Goal: Information Seeking & Learning: Learn about a topic

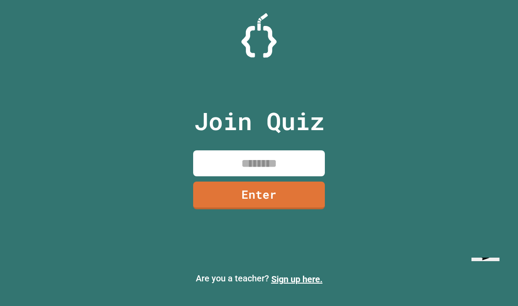
click at [289, 176] on input at bounding box center [259, 163] width 132 height 26
type input "********"
click at [293, 207] on link "Enter" at bounding box center [259, 195] width 132 height 28
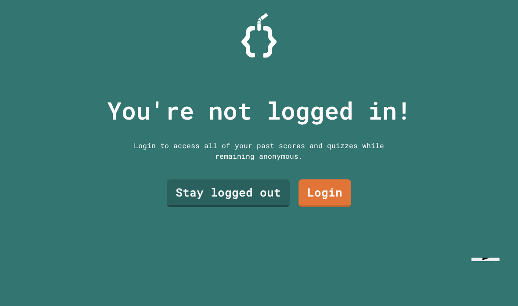
click at [253, 207] on link "Stay logged out" at bounding box center [228, 193] width 123 height 28
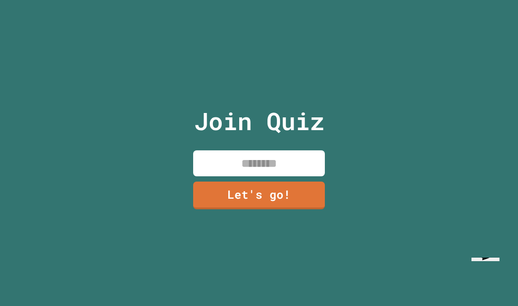
click at [290, 176] on input at bounding box center [259, 163] width 132 height 26
type input "*"
type input "******"
click at [299, 209] on link "Let's go!" at bounding box center [259, 195] width 132 height 28
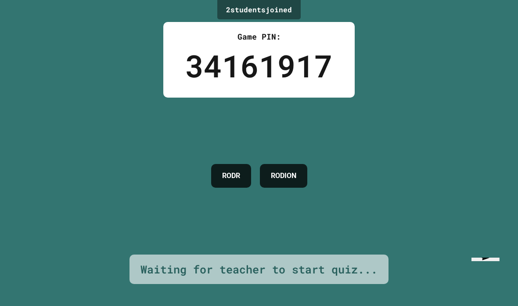
click at [222, 181] on h4 "RODR" at bounding box center [231, 175] width 18 height 11
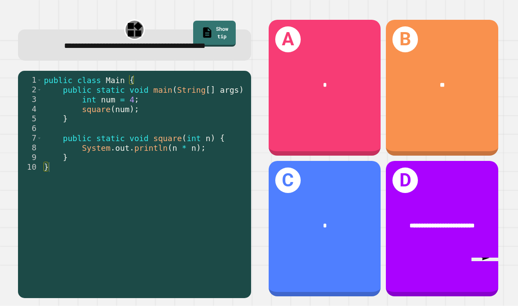
click at [452, 123] on div "B **" at bounding box center [442, 88] width 112 height 136
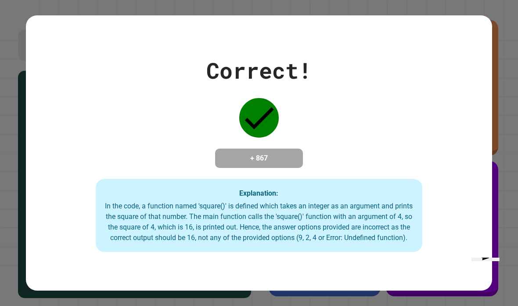
scroll to position [35, 0]
click at [441, 220] on div "Correct! + 867 Explanation: In the code, a function named 'square()' is defined…" at bounding box center [259, 153] width 466 height 198
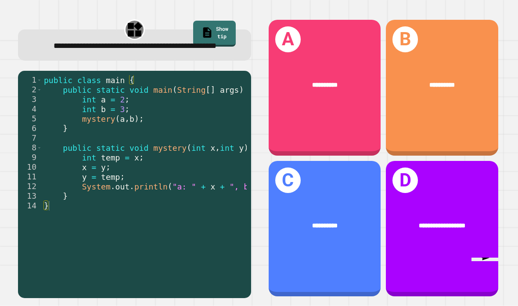
scroll to position [0, 47]
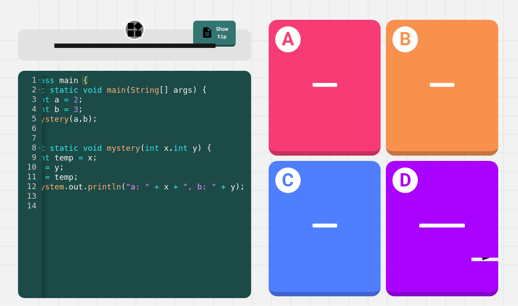
click at [303, 119] on div "**********" at bounding box center [325, 88] width 112 height 136
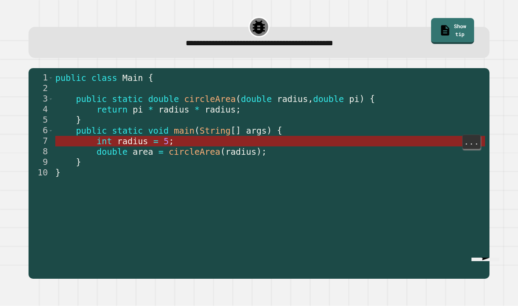
scroll to position [35, 0]
click at [118, 136] on span "radius" at bounding box center [132, 141] width 31 height 10
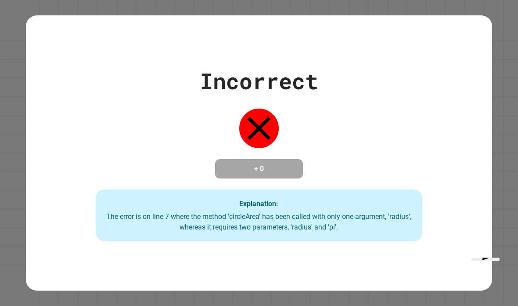
click at [16, 106] on div "Incorrect + 0 Explanation: The error is on line 7 where the method 'circleArea'…" at bounding box center [259, 153] width 518 height 306
click at [15, 101] on div "Incorrect + 0 Explanation: The error is on line 7 where the method 'circleArea'…" at bounding box center [259, 153] width 518 height 306
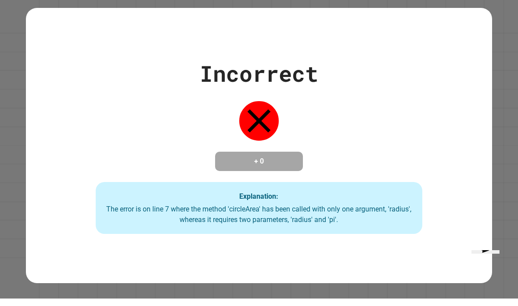
scroll to position [7, 0]
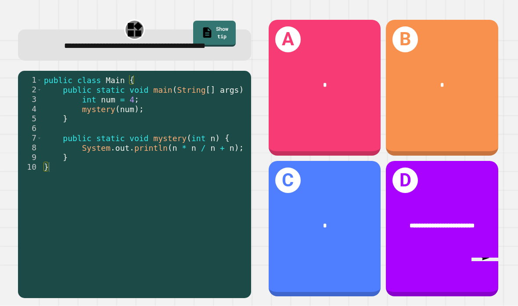
click at [415, 103] on div "*" at bounding box center [442, 85] width 112 height 35
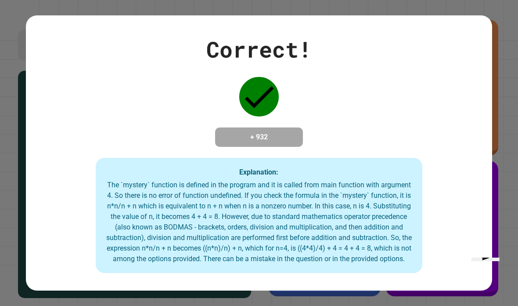
scroll to position [0, 0]
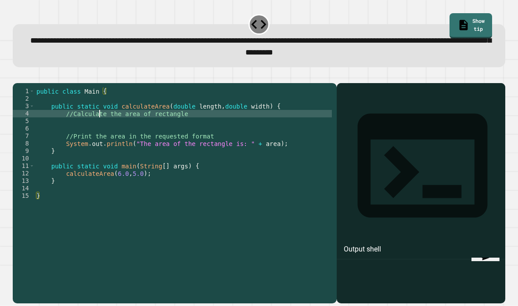
click at [101, 132] on div "public class Main { public static void calculateArea ( double length , double w…" at bounding box center [183, 206] width 297 height 239
click at [107, 137] on div "public class Main { public static void calculateArea ( double length , double w…" at bounding box center [183, 206] width 297 height 239
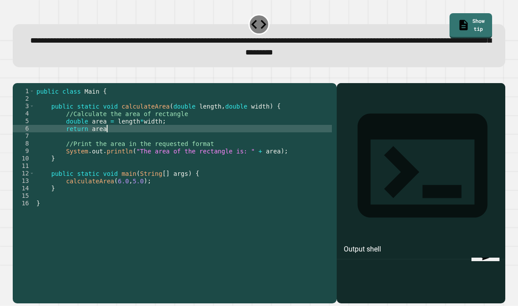
scroll to position [8, 29]
type textarea "********"
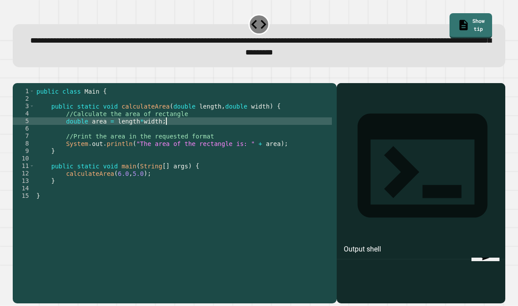
click at [17, 76] on icon "button" at bounding box center [17, 76] width 0 height 0
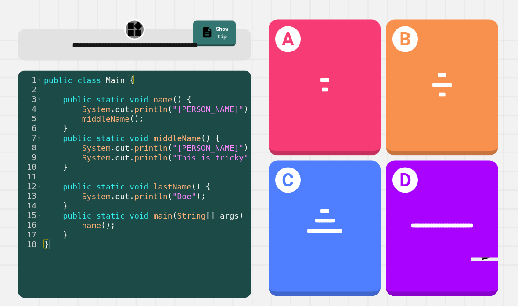
scroll to position [14, 0]
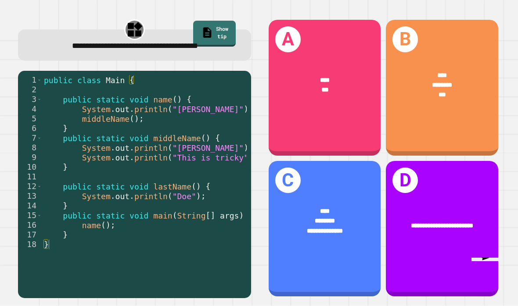
click at [295, 236] on div "**********" at bounding box center [325, 231] width 87 height 10
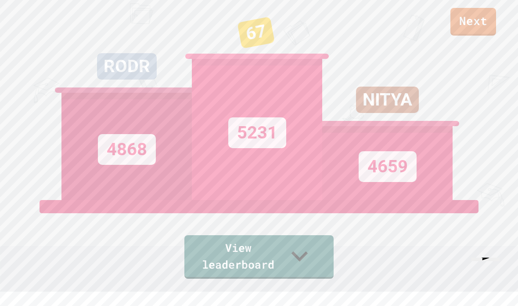
scroll to position [0, 0]
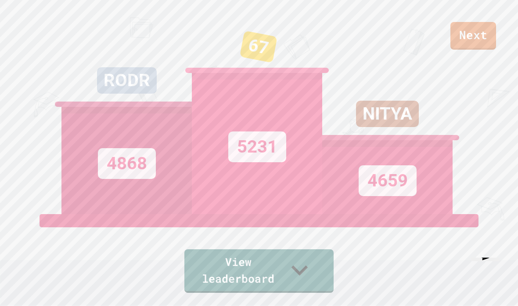
click at [475, 30] on link "Next" at bounding box center [474, 36] width 46 height 28
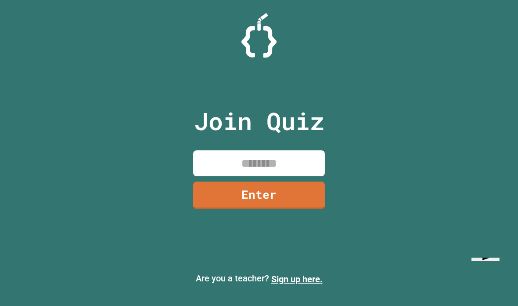
click at [234, 176] on input at bounding box center [259, 163] width 132 height 26
type input "********"
click at [304, 206] on link "Enter" at bounding box center [259, 195] width 132 height 28
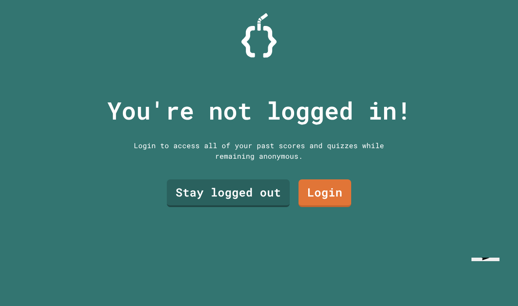
click at [262, 207] on link "Stay logged out" at bounding box center [228, 193] width 123 height 28
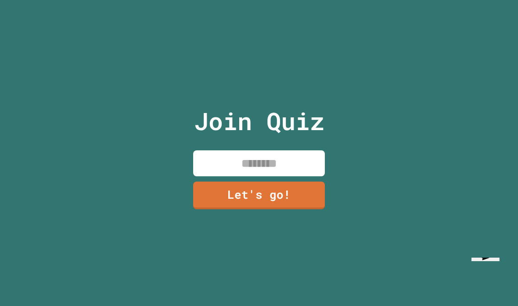
click at [299, 176] on input at bounding box center [259, 163] width 132 height 26
click at [286, 208] on link "Let's go!" at bounding box center [259, 195] width 132 height 28
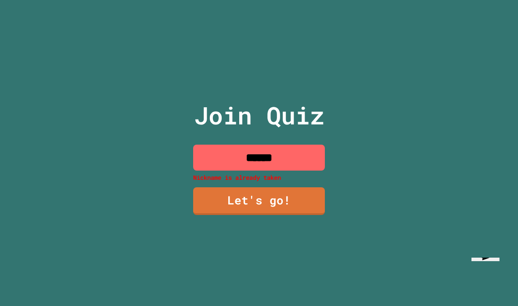
click at [290, 215] on link "Let's go!" at bounding box center [259, 201] width 132 height 28
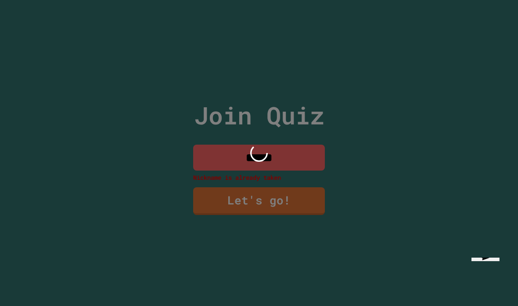
click at [299, 215] on link "Let's go!" at bounding box center [259, 201] width 132 height 28
click at [298, 215] on link "Let's go!" at bounding box center [259, 201] width 132 height 28
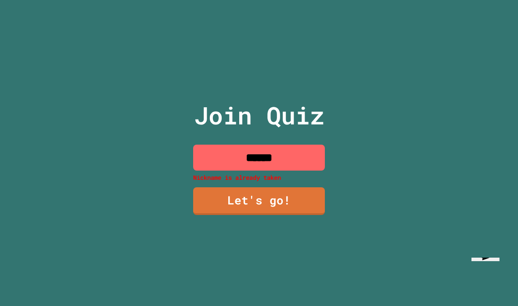
click at [307, 215] on link "Let's go!" at bounding box center [259, 201] width 132 height 28
click at [296, 215] on link "Let's go!" at bounding box center [259, 201] width 132 height 28
click at [300, 207] on link "Let's go!" at bounding box center [259, 201] width 132 height 28
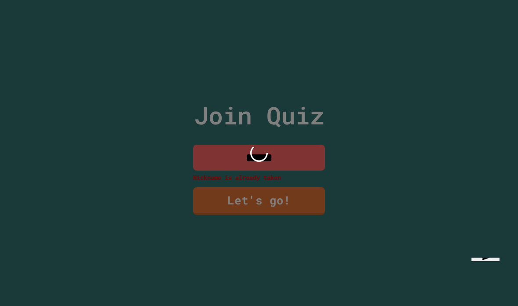
click at [297, 215] on link "Let's go!" at bounding box center [259, 201] width 132 height 28
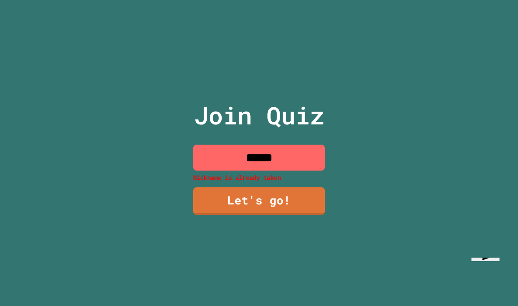
click at [286, 215] on link "Let's go!" at bounding box center [259, 201] width 132 height 28
click at [289, 215] on link "Let's go!" at bounding box center [259, 201] width 132 height 28
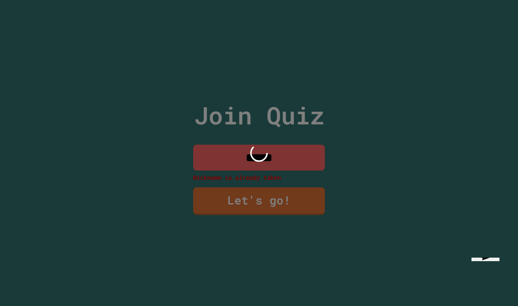
click at [289, 215] on link "Let's go!" at bounding box center [259, 201] width 132 height 28
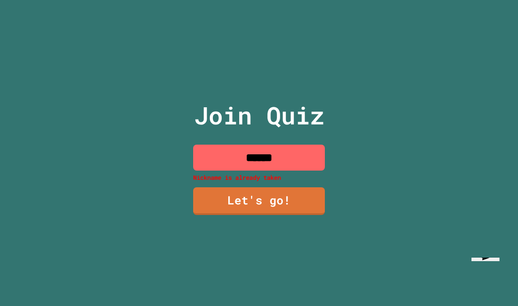
click at [301, 170] on input "******" at bounding box center [259, 158] width 132 height 26
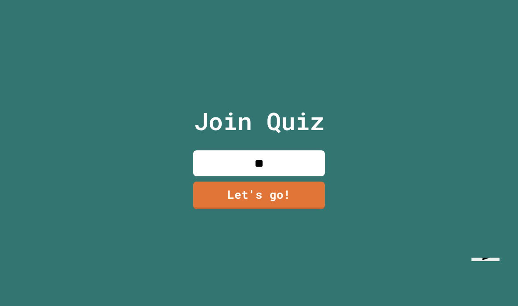
type input "*"
type input "**"
click at [305, 209] on link "Let's go!" at bounding box center [259, 195] width 132 height 28
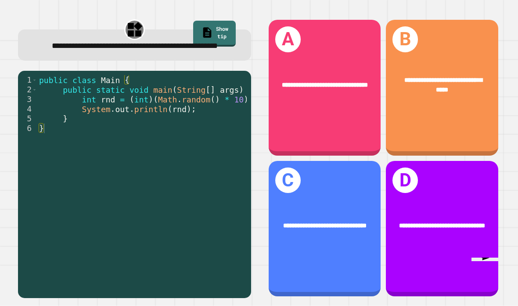
click at [222, 123] on div "public class Main { public static void main ( String [ ] args ) { int rnd = ( i…" at bounding box center [146, 200] width 218 height 251
click at [332, 229] on span "**********" at bounding box center [324, 226] width 83 height 6
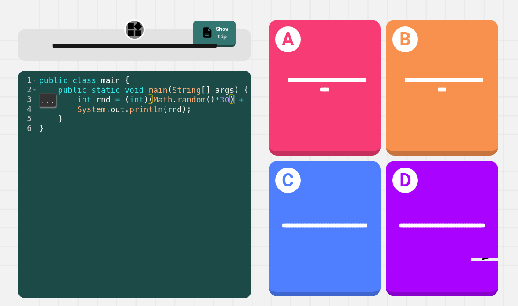
scroll to position [0, 16]
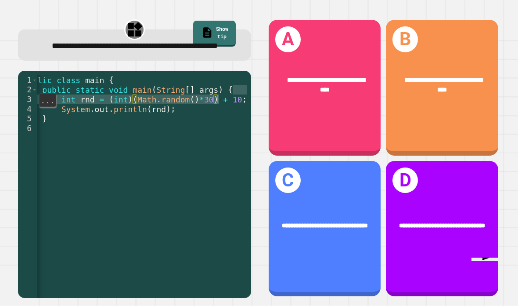
click at [504, 13] on div "**********" at bounding box center [384, 158] width 244 height 290
click at [473, 87] on span "**********" at bounding box center [444, 85] width 78 height 16
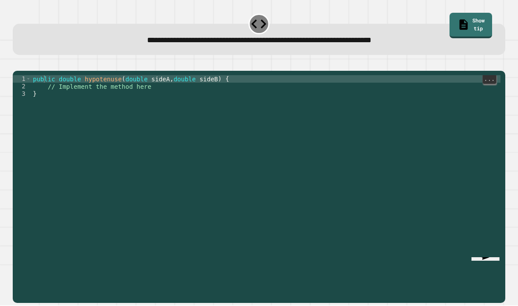
scroll to position [18, 0]
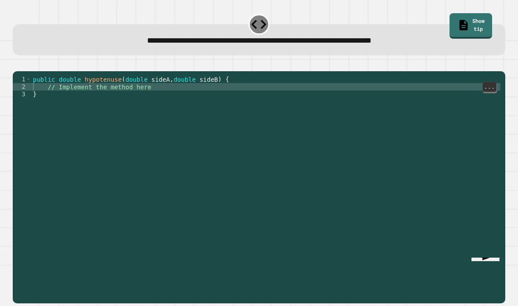
click at [40, 82] on div "public double hypotenuse ( double sideA , double sideB ) { // Implement the met…" at bounding box center [266, 203] width 470 height 254
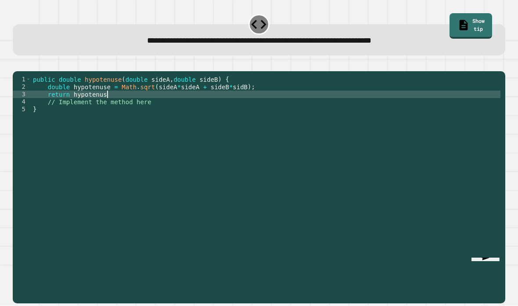
scroll to position [8, 51]
click at [17, 64] on icon "button" at bounding box center [17, 64] width 0 height 0
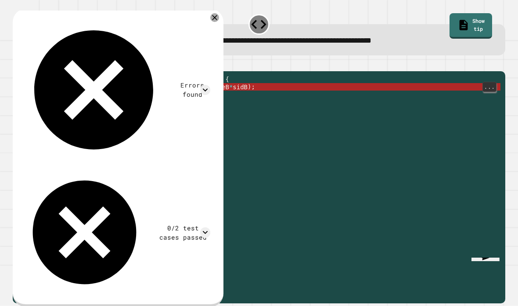
click at [142, 81] on div "public double hypotenuse ( double sideA , double sideB ) { double hypotenuse = …" at bounding box center [266, 203] width 470 height 254
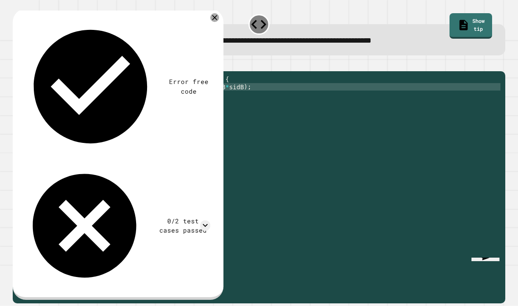
scroll to position [8, 14]
click at [17, 64] on button "button" at bounding box center [17, 64] width 0 height 0
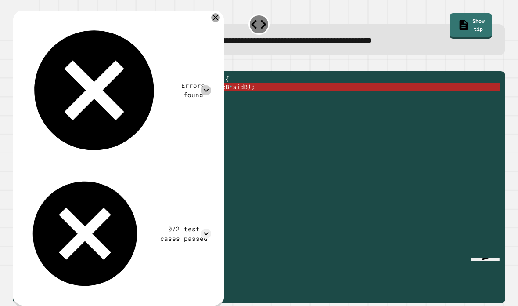
click at [212, 85] on icon at bounding box center [206, 90] width 11 height 11
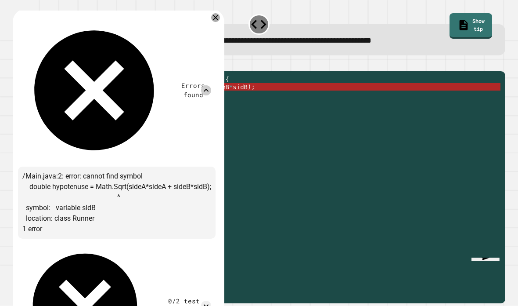
click at [206, 14] on div "Errors found /Main.java:2: error: cannot find symbol double hypotenuse = Math.S…" at bounding box center [117, 193] width 198 height 359
click at [209, 85] on icon at bounding box center [206, 90] width 11 height 11
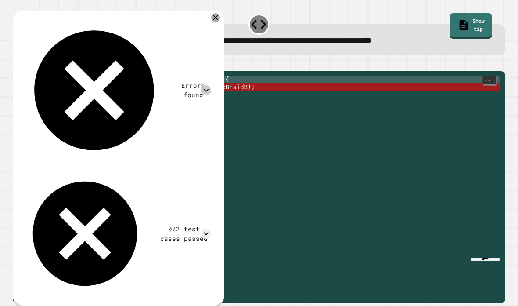
click at [152, 84] on div "public double hypotenuse ( double sideA , double sideB ) { double hypotenuse = …" at bounding box center [266, 203] width 470 height 254
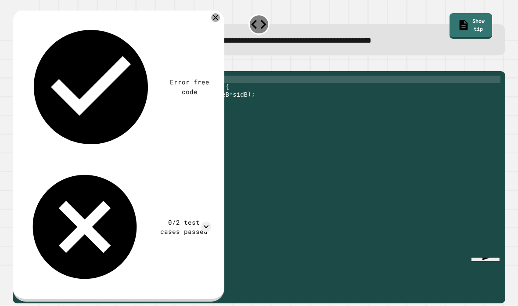
scroll to position [8, 22]
click at [17, 64] on icon "button" at bounding box center [17, 64] width 0 height 0
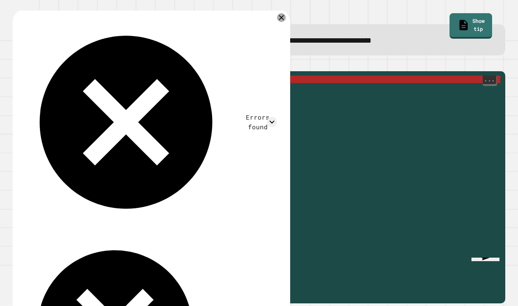
click at [108, 76] on div "import java . util . * ; public double hypotenuse ( double sideA , double sideB…" at bounding box center [266, 195] width 470 height 239
click at [109, 76] on div "import java . util . * ; public double hypotenuse ( double sideA , double sideB…" at bounding box center [266, 203] width 470 height 254
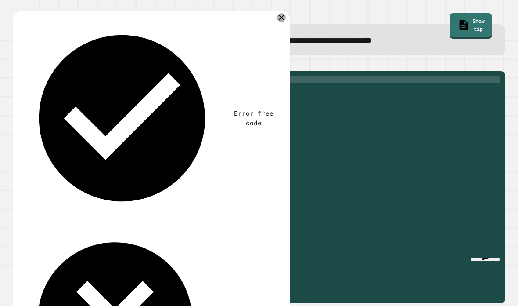
scroll to position [8, 29]
click at [17, 64] on icon "button" at bounding box center [17, 64] width 0 height 0
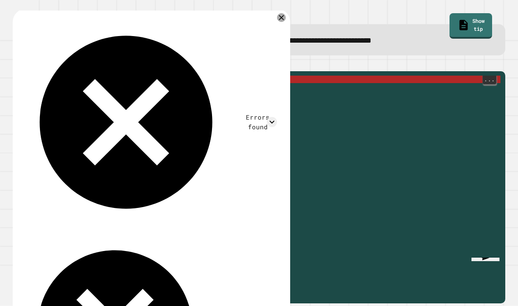
click at [118, 76] on div "import java . util . math ; public double hypotenuse ( double sideA , double si…" at bounding box center [266, 203] width 470 height 254
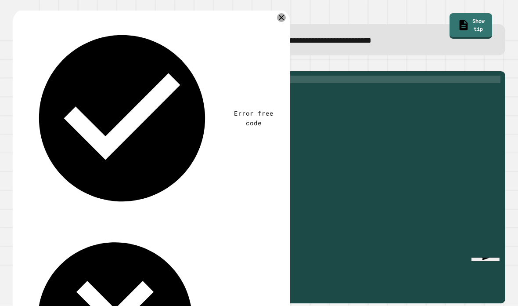
scroll to position [8, 25]
click at [17, 64] on button "button" at bounding box center [17, 64] width 0 height 0
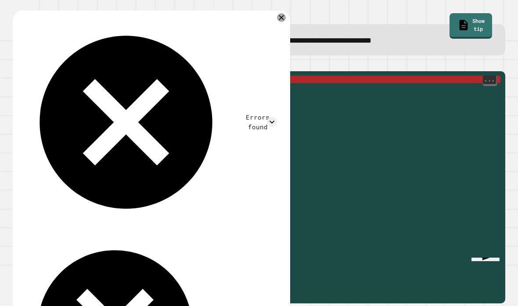
click at [96, 76] on div "import java . math ; public double hypotenuse ( double sideA , double sideB ) {…" at bounding box center [266, 203] width 470 height 254
click at [90, 76] on div "import java . math ; public double hypotenuse ( double sideA , double sideB ) {…" at bounding box center [266, 203] width 470 height 254
click at [103, 78] on div "import java . math ; public double hypotenuse ( double sideA , double sideB ) {…" at bounding box center [266, 203] width 470 height 254
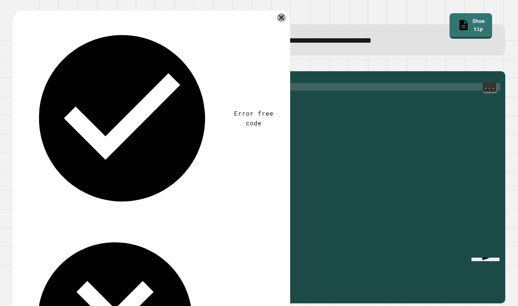
click at [243, 81] on div "public double hypotenuse ( double sideA , double sideB ) { double hypotenuse = …" at bounding box center [266, 203] width 470 height 254
type textarea "*********"
click at [17, 64] on icon "button" at bounding box center [17, 64] width 0 height 0
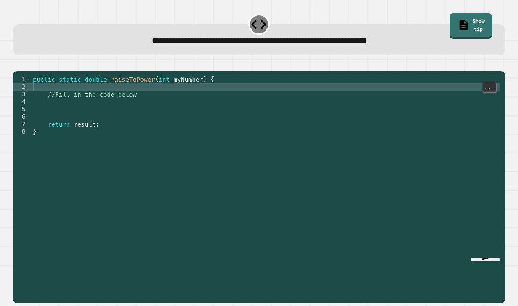
click at [65, 80] on div "public static double raiseToPower ( int myNumber ) { //Fill in the code below r…" at bounding box center [266, 203] width 470 height 254
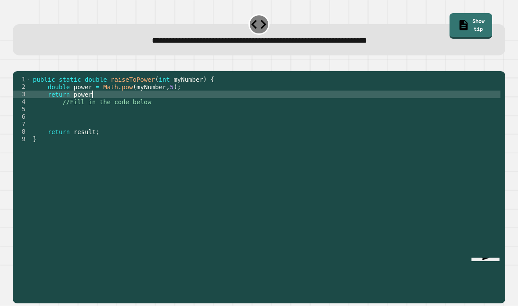
scroll to position [8, 33]
click at [17, 64] on icon "button" at bounding box center [17, 64] width 0 height 0
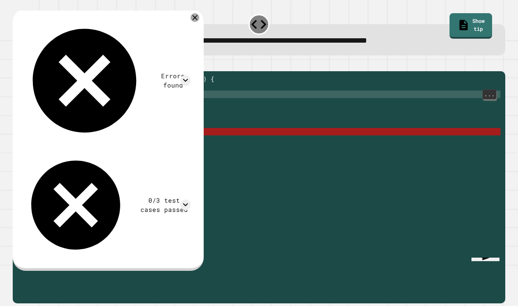
click at [105, 89] on div "public static double raiseToPower ( int myNumber ) { double power = Math . pow …" at bounding box center [266, 203] width 470 height 254
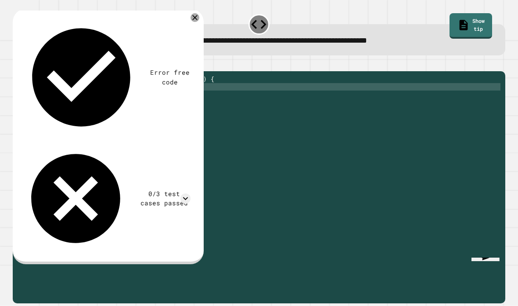
type textarea "**********"
click at [17, 64] on icon "button" at bounding box center [17, 64] width 0 height 0
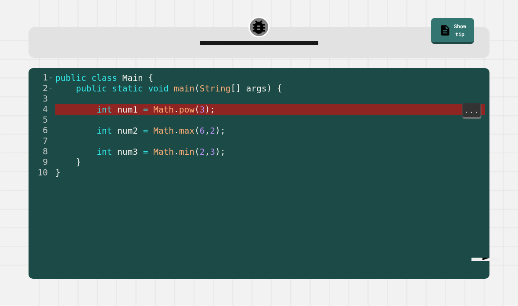
click at [185, 105] on span "pow" at bounding box center [186, 110] width 15 height 10
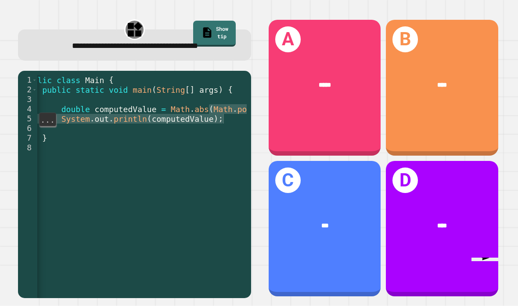
scroll to position [0, 16]
click at [232, 109] on div "public class Main { public static void main ( String [ ] args ) { double comput…" at bounding box center [159, 205] width 275 height 261
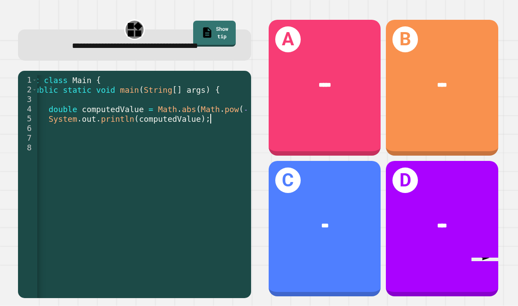
scroll to position [0, 0]
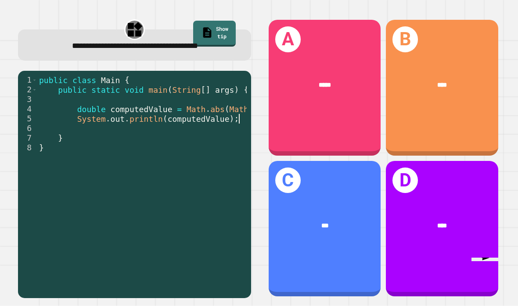
click at [445, 230] on div "****" at bounding box center [442, 226] width 112 height 35
click at [475, 218] on div "D ****" at bounding box center [442, 229] width 112 height 136
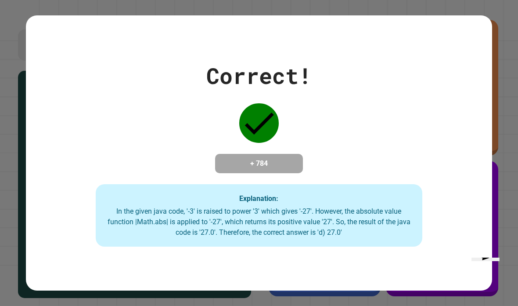
click at [473, 216] on div "Correct! + 784 Explanation: In the given java code, '-3' is raised to power '3'…" at bounding box center [259, 152] width 466 height 187
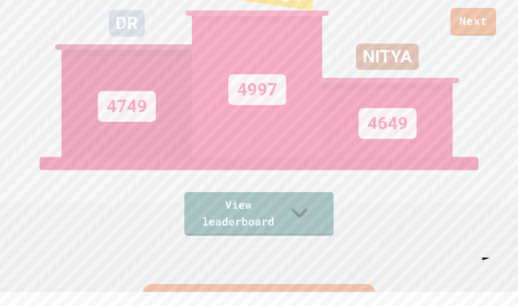
click at [329, 235] on link "View leaderboard" at bounding box center [258, 213] width 149 height 43
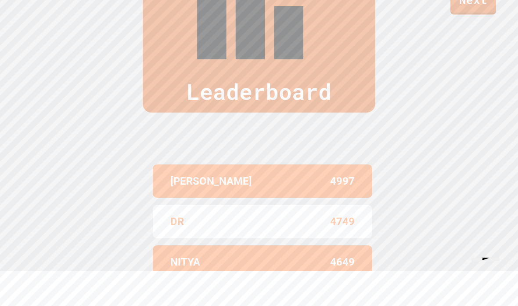
scroll to position [351, 0]
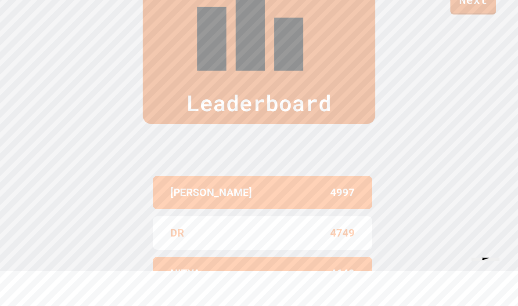
click at [478, 9] on link "Next" at bounding box center [474, 1] width 46 height 28
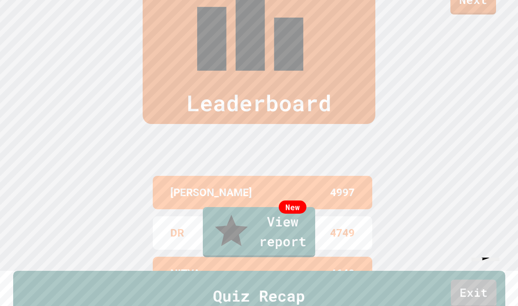
click at [303, 257] on link "New View report" at bounding box center [259, 232] width 112 height 50
click at [489, 279] on link "Exit" at bounding box center [474, 293] width 46 height 28
type textarea "**********"
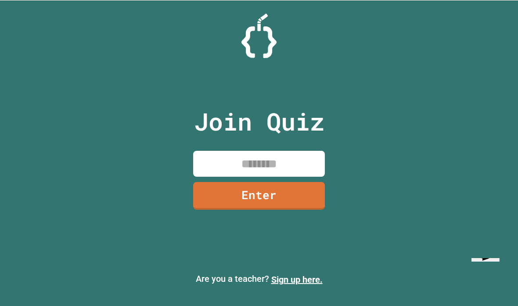
click at [291, 151] on input at bounding box center [259, 163] width 132 height 26
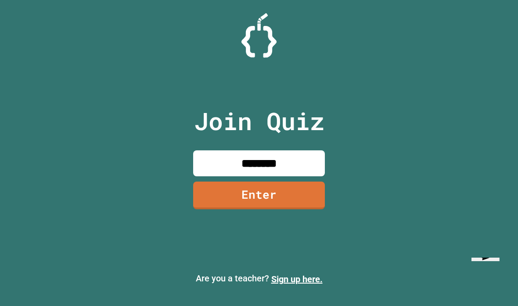
type input "********"
click at [238, 181] on link "Enter" at bounding box center [259, 195] width 132 height 28
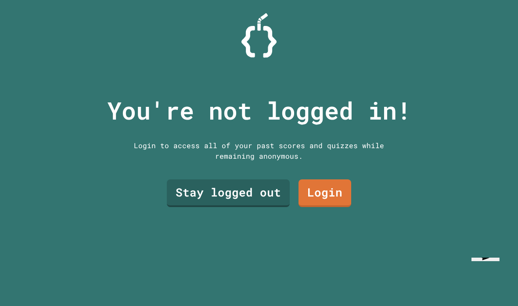
click at [213, 179] on link "Stay logged out" at bounding box center [228, 193] width 123 height 28
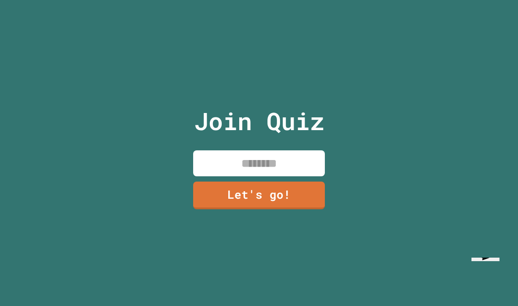
click at [223, 150] on input at bounding box center [259, 163] width 132 height 26
click at [234, 184] on link "Let's go!" at bounding box center [259, 195] width 132 height 28
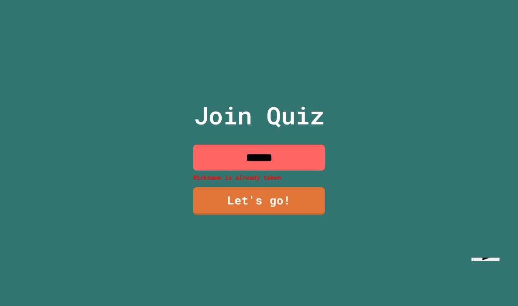
click at [310, 145] on input "******" at bounding box center [259, 158] width 132 height 26
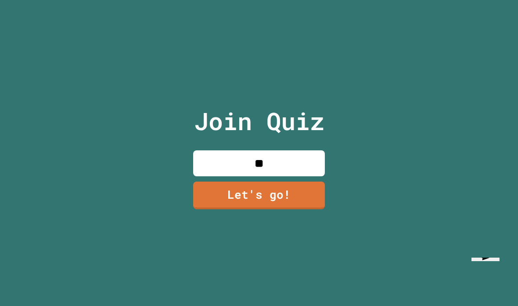
type input "*"
type input "*********"
click at [230, 186] on link "Let's go!" at bounding box center [259, 195] width 132 height 28
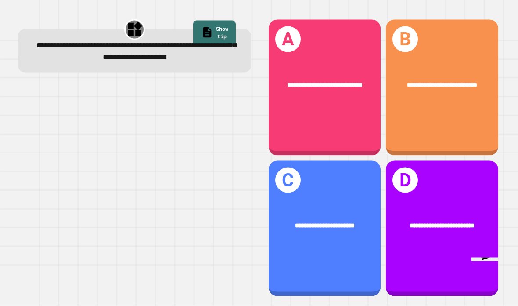
scroll to position [4, 0]
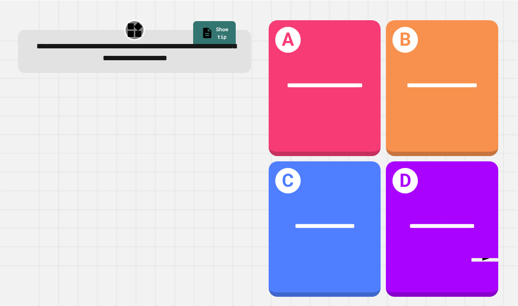
click at [164, 228] on div at bounding box center [134, 190] width 233 height 215
click at [359, 132] on div "**********" at bounding box center [325, 88] width 112 height 136
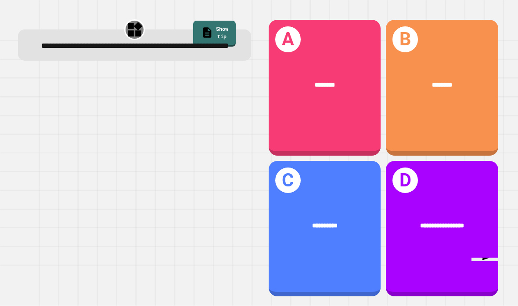
click at [450, 231] on div "**********" at bounding box center [442, 229] width 112 height 136
click at [466, 110] on div "**********" at bounding box center [442, 88] width 112 height 136
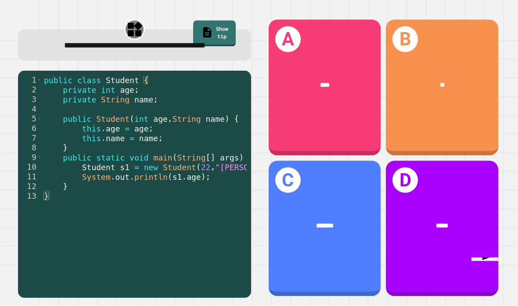
scroll to position [6, 0]
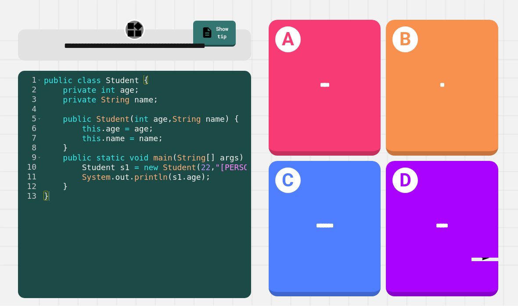
click at [461, 99] on div "**" at bounding box center [442, 85] width 112 height 35
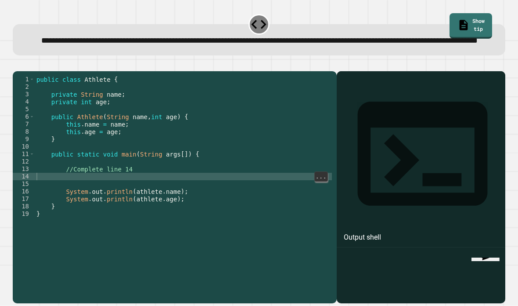
click at [116, 195] on div "public class Athlete { private String name ; private int age ; public Athlete (…" at bounding box center [183, 195] width 297 height 239
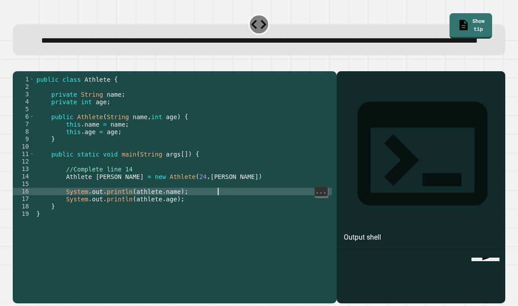
click at [25, 72] on icon "button" at bounding box center [23, 69] width 5 height 6
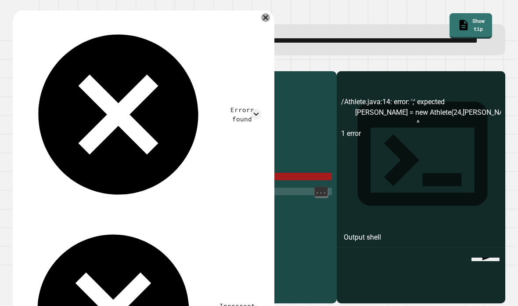
click at [109, 199] on div "public class Athlete { private String name ; private int age ; public Athlete (…" at bounding box center [183, 195] width 297 height 239
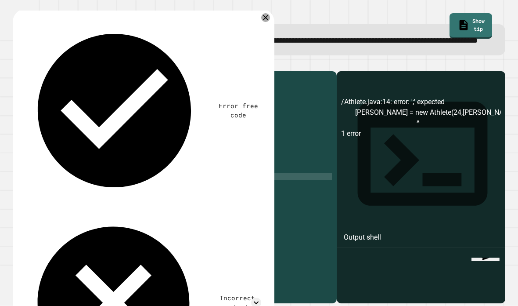
scroll to position [8, 18]
click at [17, 64] on icon "button" at bounding box center [17, 64] width 0 height 0
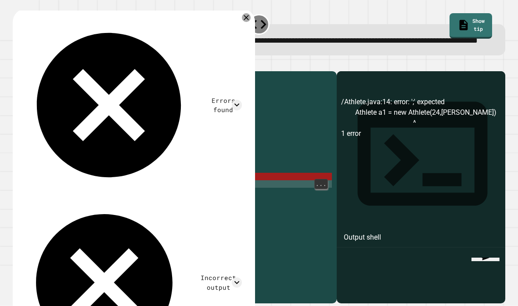
click at [195, 203] on div "public class Athlete { private String name ; private int age ; public Athlete (…" at bounding box center [183, 195] width 297 height 239
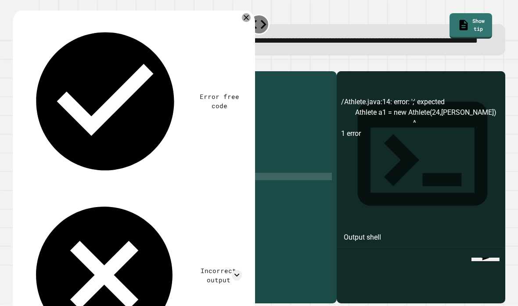
click at [17, 64] on icon "button" at bounding box center [17, 64] width 0 height 0
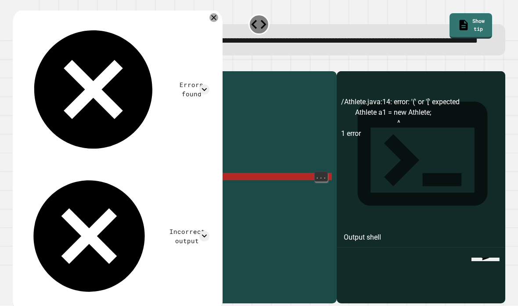
click at [161, 200] on div "public class Athlete { private String name ; private int age ; public Athlete (…" at bounding box center [183, 195] width 297 height 239
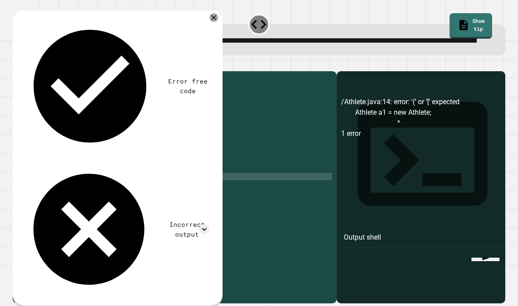
scroll to position [8, 18]
click at [17, 64] on icon "button" at bounding box center [17, 64] width 0 height 0
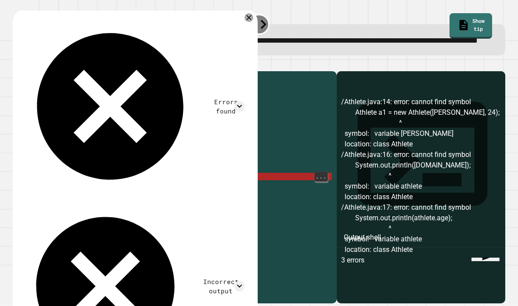
click at [164, 198] on div "public class Athlete { private String name ; private int age ; public Athlete (…" at bounding box center [183, 195] width 297 height 239
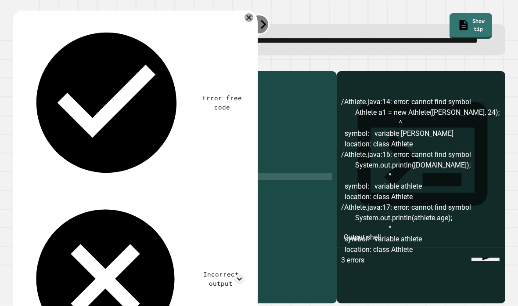
click at [25, 72] on icon "button" at bounding box center [23, 69] width 5 height 6
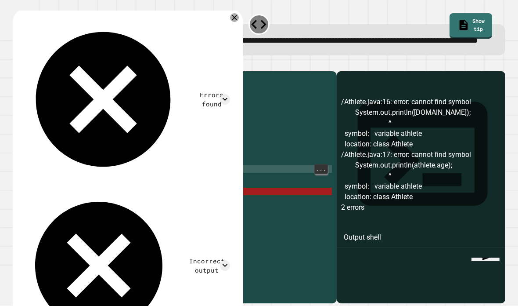
click at [69, 195] on div "public class Athlete { private String name ; private int age ; public Athlete (…" at bounding box center [183, 195] width 297 height 239
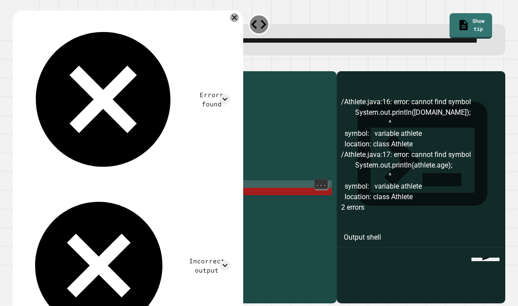
click at [134, 208] on div "public class Athlete { private String name ; private int age ; public Athlete (…" at bounding box center [183, 195] width 297 height 239
click at [141, 214] on div "public class Athlete { private String name ; private int age ; public Athlete (…" at bounding box center [183, 195] width 297 height 239
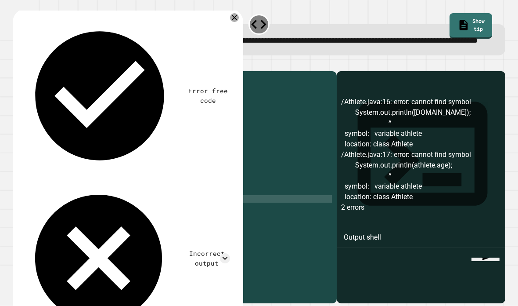
click at [17, 64] on button "button" at bounding box center [17, 64] width 0 height 0
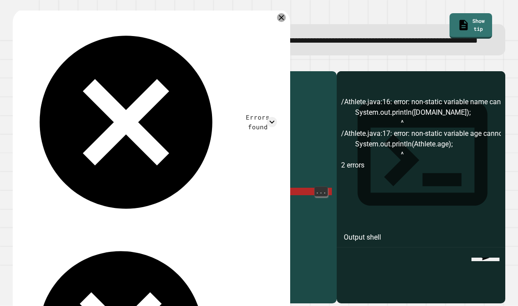
click at [142, 210] on div "public class Athlete { private String name ; private int age ; public Athlete (…" at bounding box center [183, 195] width 297 height 239
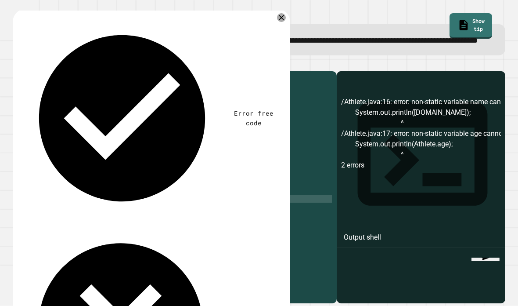
scroll to position [8, 18]
type textarea "**********"
click at [17, 64] on icon "button" at bounding box center [17, 64] width 0 height 0
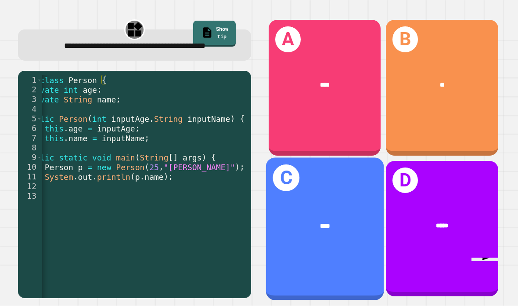
scroll to position [0, 38]
click at [325, 88] on span "****" at bounding box center [325, 85] width 10 height 6
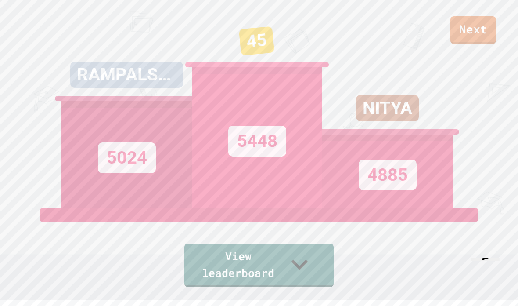
click at [478, 42] on link "Next" at bounding box center [474, 30] width 46 height 28
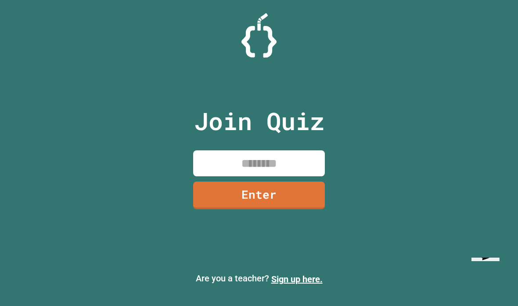
click at [311, 164] on input at bounding box center [259, 163] width 132 height 26
